Goal: Task Accomplishment & Management: Manage account settings

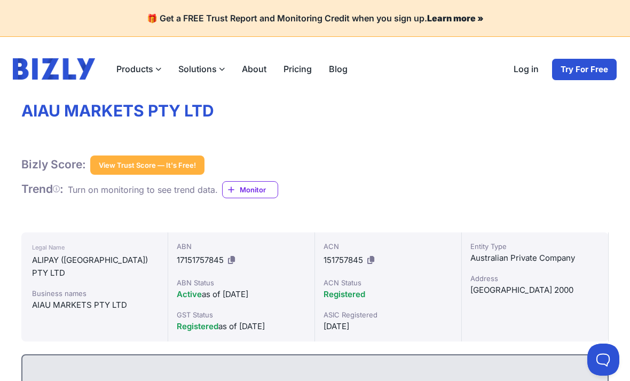
click at [531, 67] on link "Log in" at bounding box center [526, 69] width 42 height 22
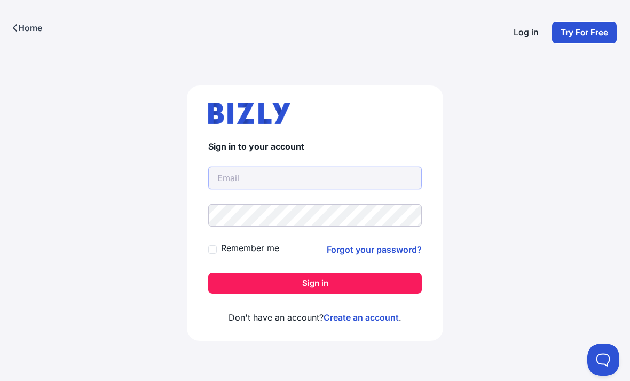
click at [323, 182] on input "text" at bounding box center [315, 178] width 214 height 22
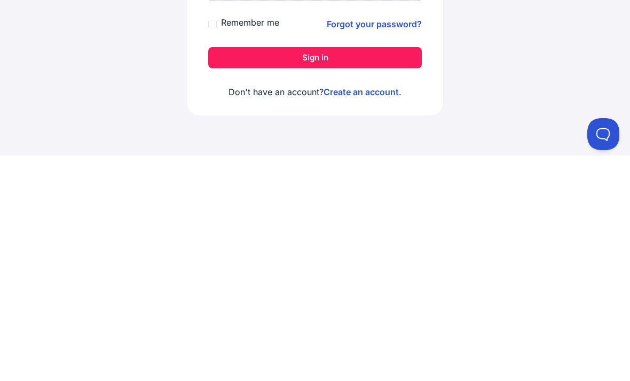
scroll to position [34, 0]
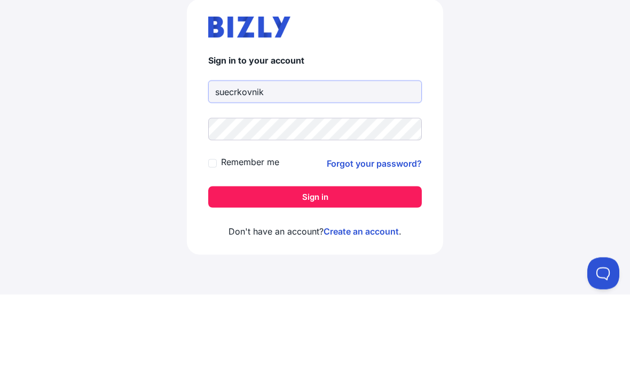
type input "suecrkovnik"
click at [573, 103] on div "Sign in to your account suecrkovnik Remember me Forgot your password? Sign in D…" at bounding box center [315, 205] width 630 height 298
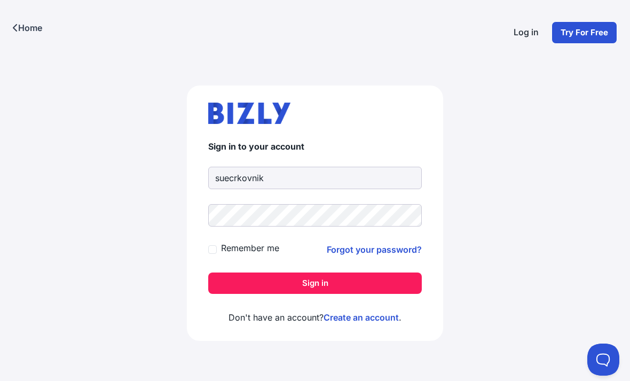
scroll to position [0, 0]
click at [24, 19] on link "Home" at bounding box center [27, 28] width 55 height 56
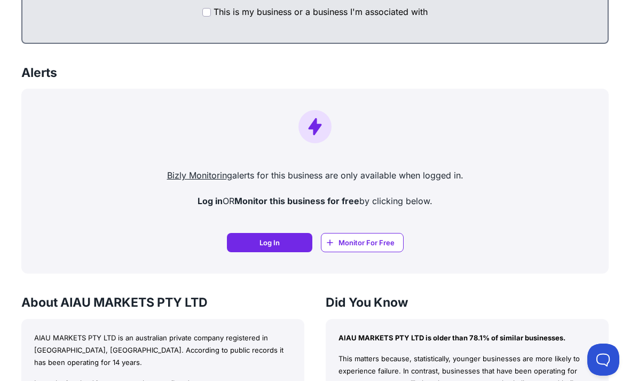
scroll to position [582, 0]
